Goal: Task Accomplishment & Management: Use online tool/utility

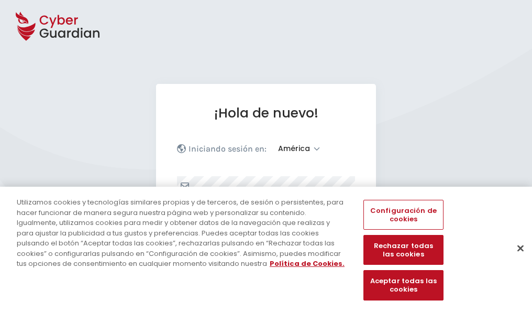
select select "América"
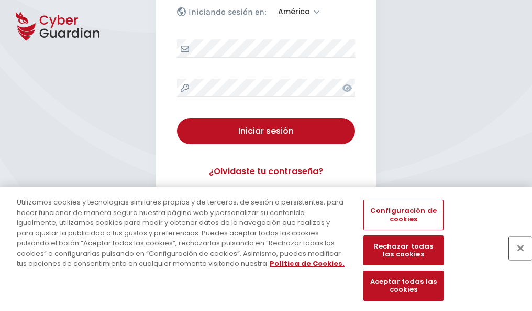
click at [516, 259] on button "Cerrar" at bounding box center [520, 247] width 23 height 23
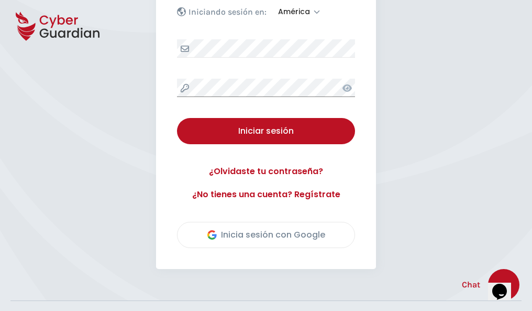
scroll to position [238, 0]
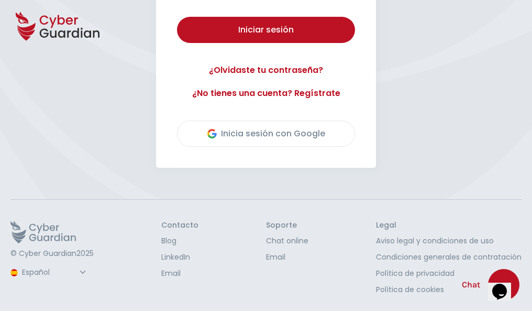
click at [177, 17] on button "Iniciar sesión" at bounding box center [266, 30] width 178 height 26
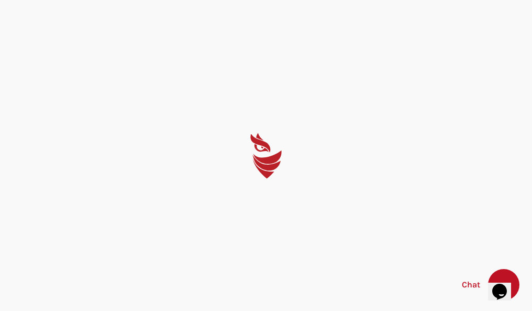
scroll to position [0, 0]
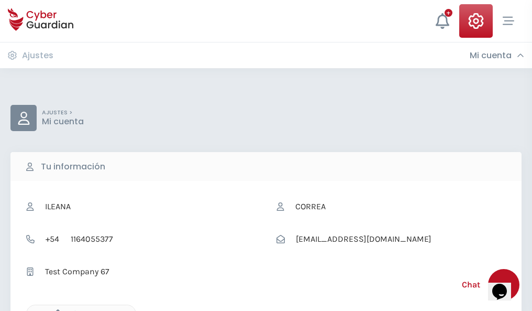
click at [55, 310] on icon "button" at bounding box center [55, 313] width 9 height 9
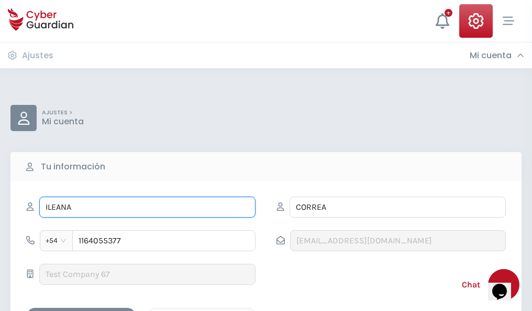
click at [147, 207] on input "ILEANA" at bounding box center [147, 206] width 216 height 21
type input "I"
type input "Gisela"
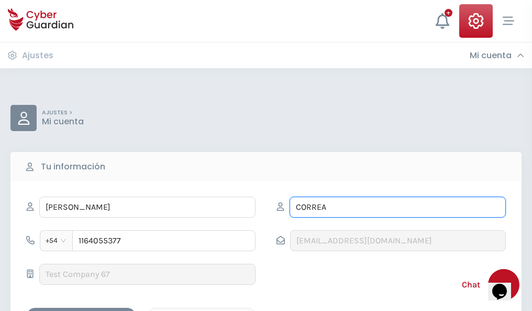
click at [398, 207] on input "CORREA" at bounding box center [398, 206] width 216 height 21
type input "C"
type input "Bernal"
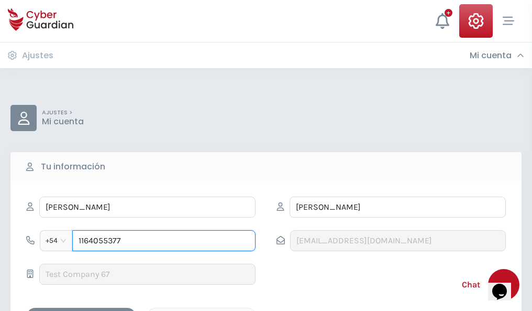
click at [164, 241] on input "1164055377" at bounding box center [163, 240] width 183 height 21
type input "1"
type input "4879588543"
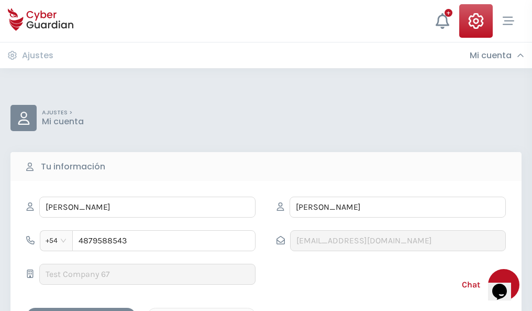
click at [202, 310] on div "Cancelar" at bounding box center [201, 316] width 93 height 13
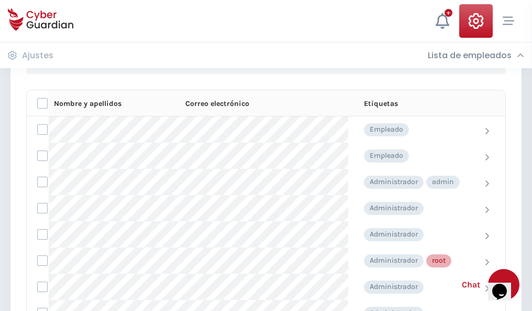
scroll to position [527, 0]
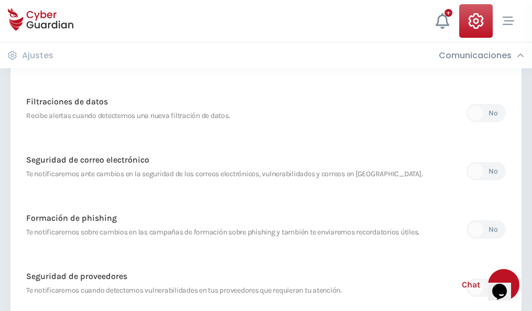
scroll to position [552, 0]
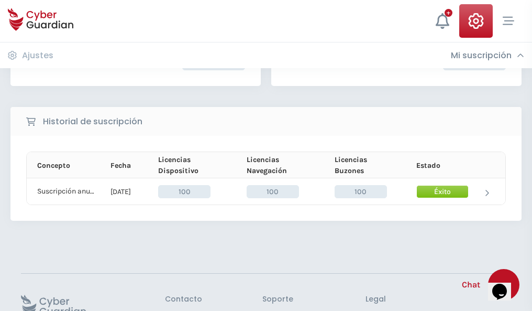
scroll to position [266, 0]
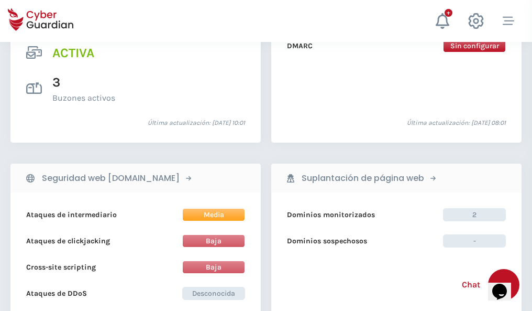
scroll to position [1065, 0]
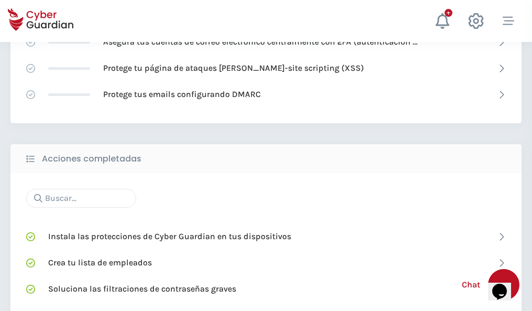
scroll to position [698, 0]
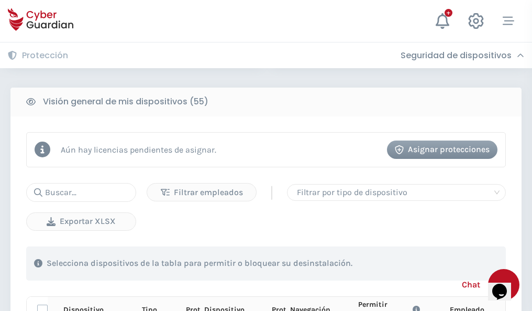
scroll to position [926, 0]
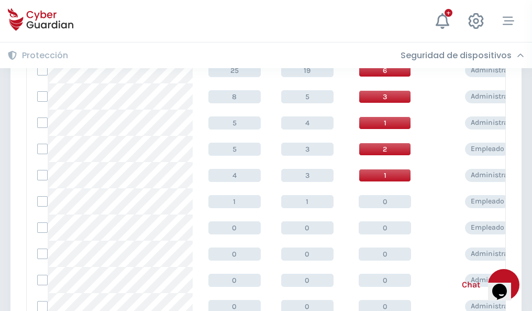
scroll to position [528, 0]
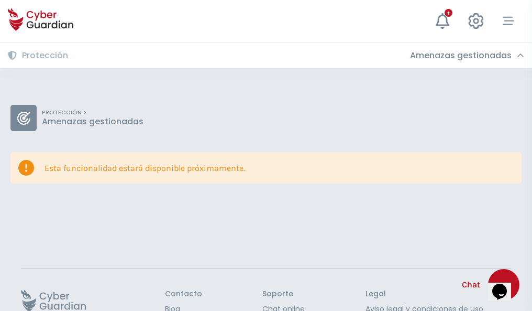
scroll to position [68, 0]
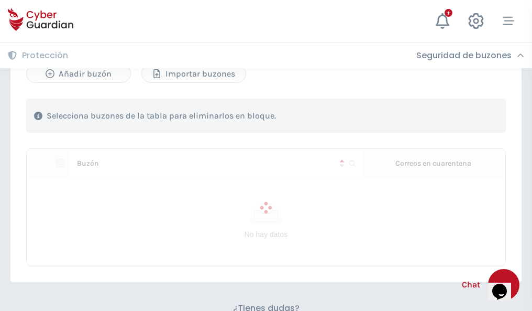
scroll to position [449, 0]
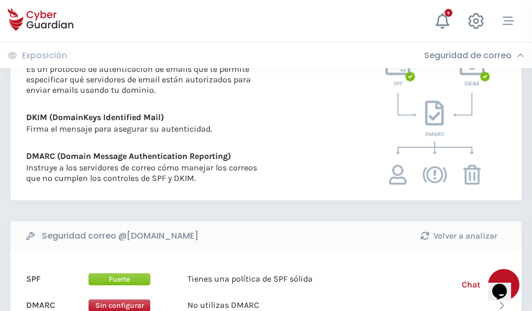
scroll to position [565, 0]
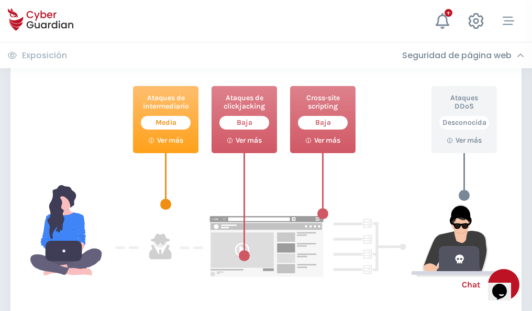
scroll to position [571, 0]
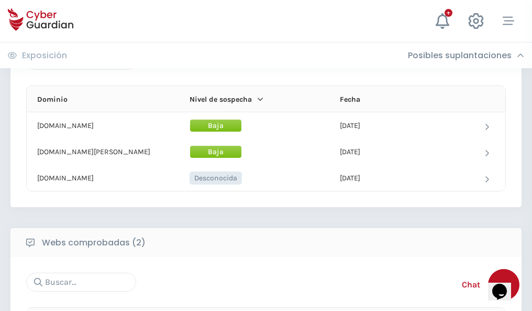
scroll to position [629, 0]
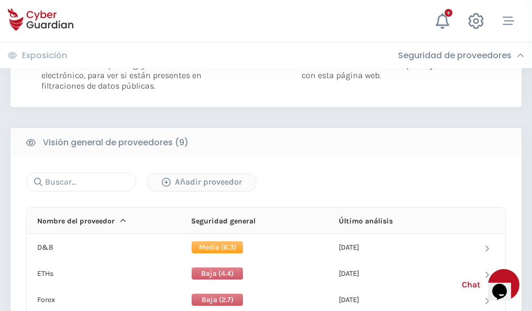
scroll to position [754, 0]
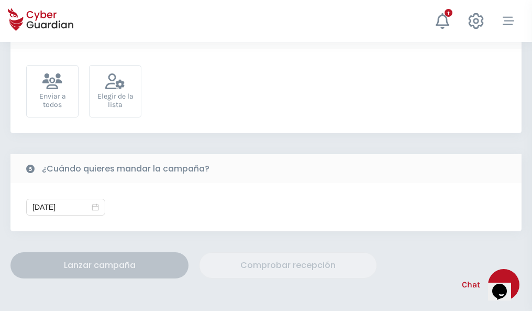
scroll to position [384, 0]
